Goal: Task Accomplishment & Management: Manage account settings

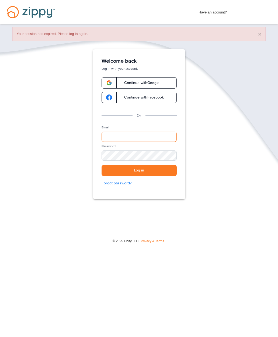
click at [155, 140] on input "Email" at bounding box center [138, 137] width 75 height 10
type input "**********"
click at [168, 169] on button "Log in" at bounding box center [138, 170] width 75 height 11
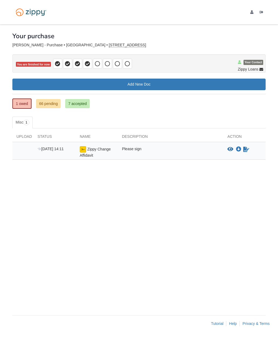
click at [246, 147] on icon "Sign Form" at bounding box center [246, 149] width 6 height 5
click at [233, 148] on icon "View Zippy Change Affidavit" at bounding box center [230, 149] width 6 height 5
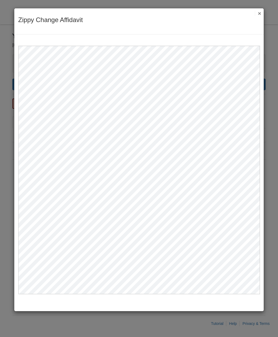
click at [258, 15] on button "×" at bounding box center [258, 13] width 6 height 6
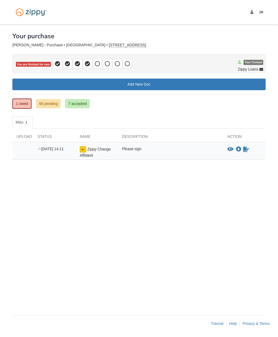
click at [50, 103] on link "66 pending" at bounding box center [48, 103] width 24 height 9
click at [23, 104] on link "1 owed" at bounding box center [21, 104] width 19 height 10
click at [50, 105] on link "66 pending" at bounding box center [48, 103] width 24 height 9
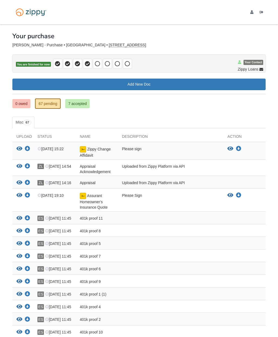
click at [100, 170] on span "Appraisal Acknowledgement" at bounding box center [95, 169] width 31 height 10
click at [27, 168] on icon "Download Appraisal Acknowledgement" at bounding box center [27, 166] width 5 height 5
click at [29, 180] on icon "Download Appraisal" at bounding box center [27, 182] width 5 height 5
